Goal: Complete application form

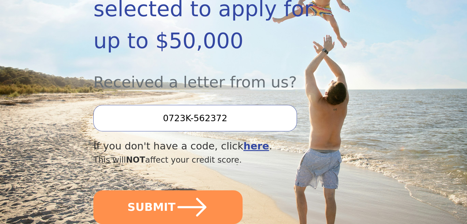
scroll to position [184, 0]
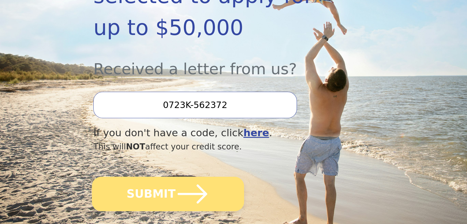
click at [158, 177] on button "SUBMIT" at bounding box center [168, 194] width 152 height 34
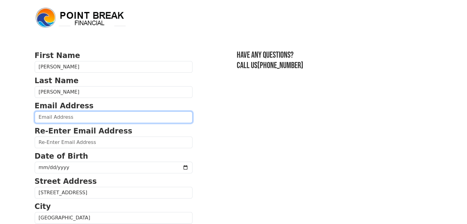
click at [75, 116] on input "email" at bounding box center [114, 117] width 158 height 12
type input "k"
type input "lyndie.dowden@icloud.com"
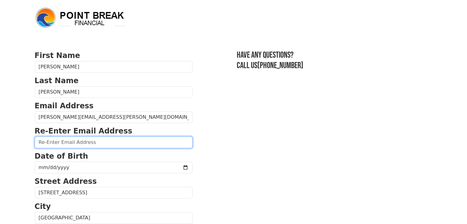
click at [77, 141] on input "email" at bounding box center [114, 143] width 158 height 12
type input "lyndie.dowden@icloud.com"
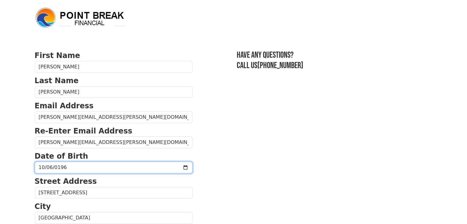
type input "1961-10-06"
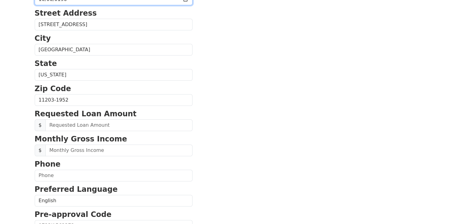
scroll to position [184, 0]
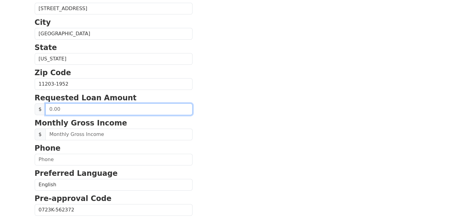
click at [62, 106] on input "text" at bounding box center [118, 109] width 147 height 12
type input "20.00"
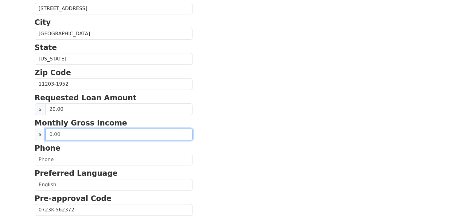
click at [82, 135] on input "text" at bounding box center [118, 135] width 147 height 12
type input "2,116.00"
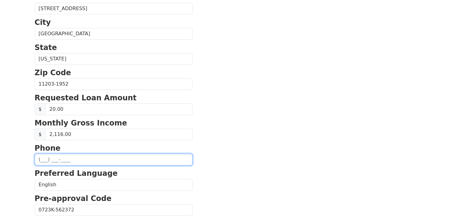
click at [43, 156] on input "text" at bounding box center [114, 160] width 158 height 12
type input "(347) 525-3218"
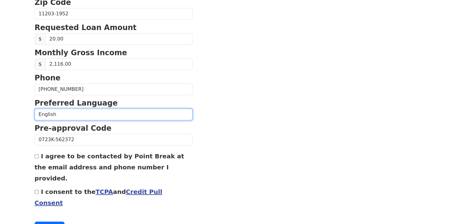
scroll to position [263, 0]
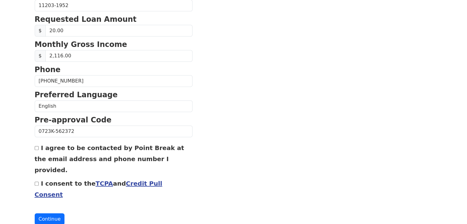
click at [38, 147] on input "I agree to be contacted by Point Break at the email address and phone number I …" at bounding box center [37, 148] width 4 height 4
checkbox input "true"
click at [38, 182] on input "I consent to the TCPA and Credit Pull Consent" at bounding box center [37, 184] width 4 height 4
checkbox input "true"
click at [52, 213] on button "Continue" at bounding box center [50, 219] width 30 height 12
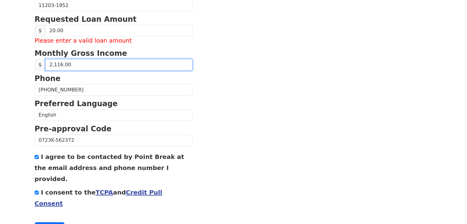
click at [69, 63] on input "2,116.00" at bounding box center [118, 65] width 147 height 12
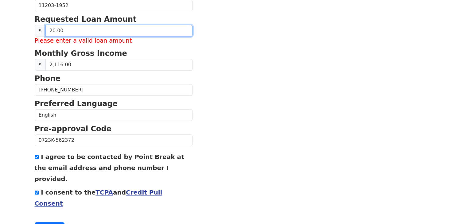
click at [63, 29] on input "20.00" at bounding box center [118, 31] width 147 height 12
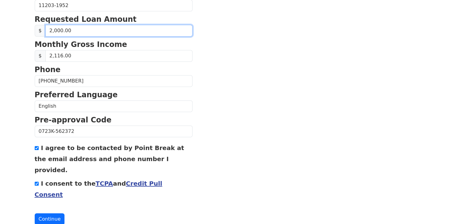
type input "20,000.00"
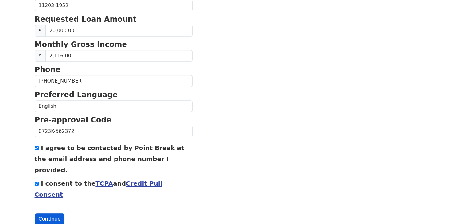
click at [49, 213] on button "Continue" at bounding box center [50, 219] width 30 height 12
